Goal: Information Seeking & Learning: Learn about a topic

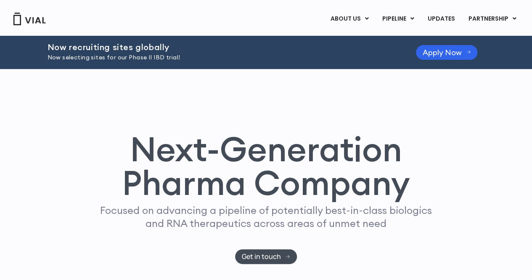
click at [44, 123] on div "Next-Generation Pharma Company Focused on advancing a pipeline of potentially b…" at bounding box center [266, 179] width 507 height 220
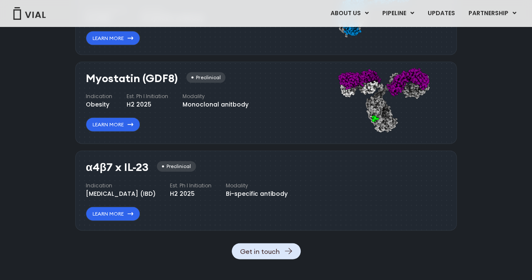
scroll to position [928, 0]
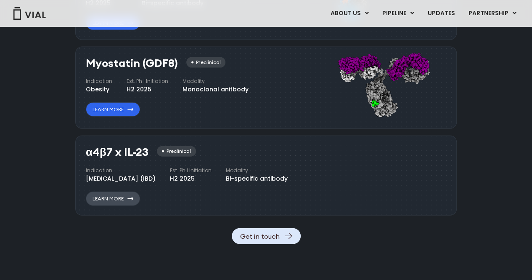
click at [127, 206] on link "Learn More" at bounding box center [113, 198] width 54 height 14
